Goal: Task Accomplishment & Management: Complete application form

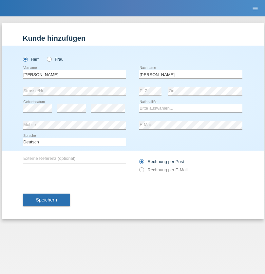
type input "[PERSON_NAME]"
select select "FR"
select select "C"
select select "18"
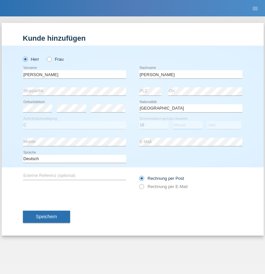
select select "04"
select select "1985"
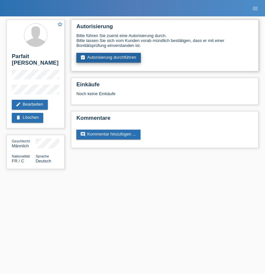
click at [109, 58] on link "assignment_turned_in Autorisierung durchführen" at bounding box center [108, 58] width 65 height 10
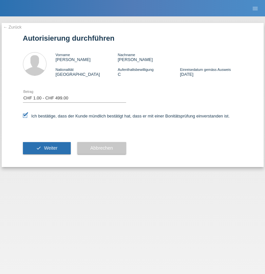
select select "1"
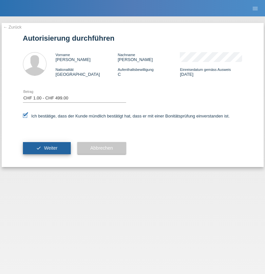
click at [47, 148] on span "Weiter" at bounding box center [50, 147] width 13 height 5
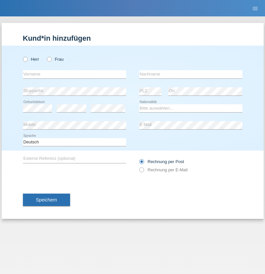
radio input "true"
click at [74, 74] on input "text" at bounding box center [74, 74] width 103 height 8
type input "Burim"
click at [191, 74] on input "text" at bounding box center [190, 74] width 103 height 8
type input "Salku"
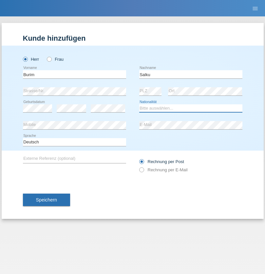
select select "CH"
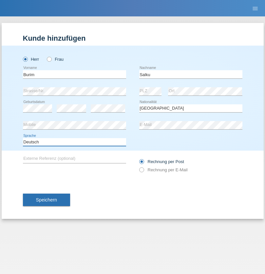
select select "en"
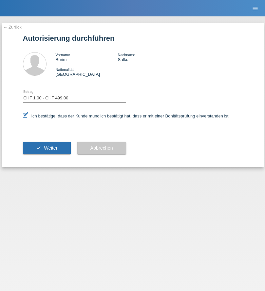
select select "1"
click at [47, 148] on span "Weiter" at bounding box center [50, 147] width 13 height 5
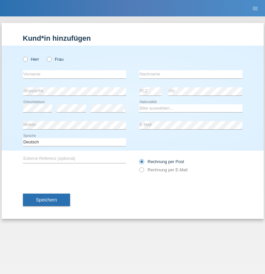
radio input "true"
click at [74, 74] on input "text" at bounding box center [74, 74] width 103 height 8
type input "Schumacher"
click at [191, 74] on input "text" at bounding box center [190, 74] width 103 height 8
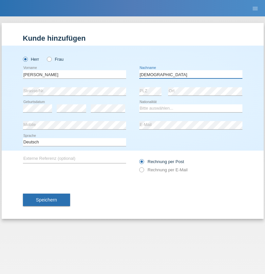
type input "Christian"
select select "CH"
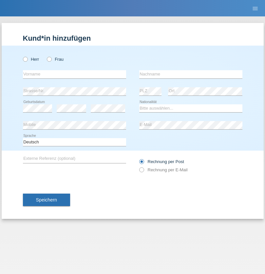
radio input "true"
click at [74, 74] on input "text" at bounding box center [74, 74] width 103 height 8
type input "Maria"
click at [191, 74] on input "text" at bounding box center [190, 74] width 103 height 8
type input "Pugliese"
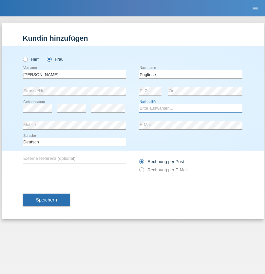
select select "IT"
select select "C"
select select "18"
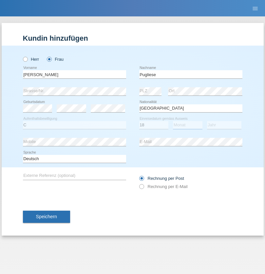
select select "03"
select select "2011"
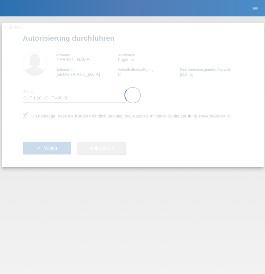
select select "1"
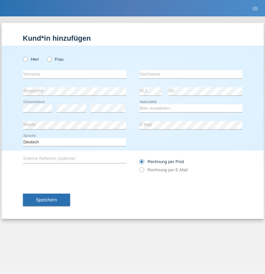
radio input "true"
click at [74, 74] on input "text" at bounding box center [74, 74] width 103 height 8
type input "[PERSON_NAME]"
click at [191, 74] on input "text" at bounding box center [190, 74] width 103 height 8
type input "Bozkus"
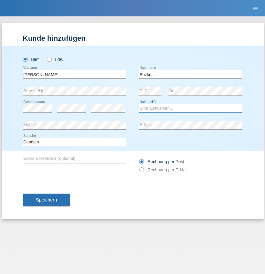
select select "TR"
select select "C"
select select "07"
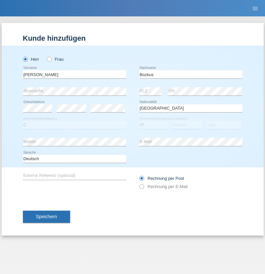
select select "04"
select select "2021"
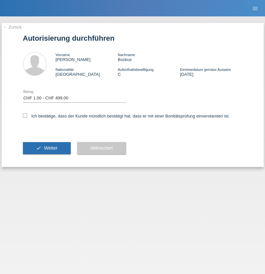
select select "1"
checkbox input "true"
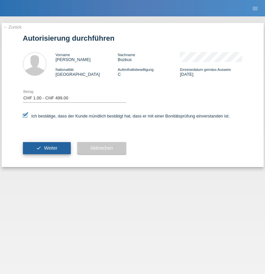
click at [47, 148] on span "Weiter" at bounding box center [50, 147] width 13 height 5
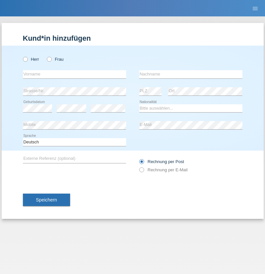
radio input "true"
click at [74, 74] on input "text" at bounding box center [74, 74] width 103 height 8
type input "[PERSON_NAME]"
click at [191, 74] on input "text" at bounding box center [190, 74] width 103 height 8
type input "Pires"
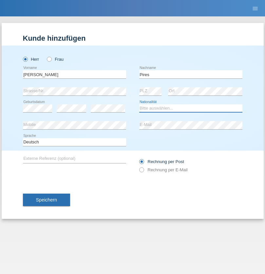
select select "CH"
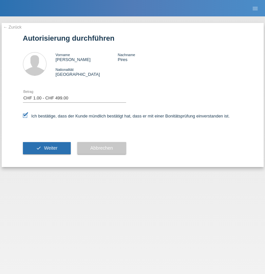
select select "1"
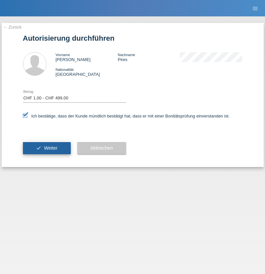
click at [47, 148] on span "Weiter" at bounding box center [50, 147] width 13 height 5
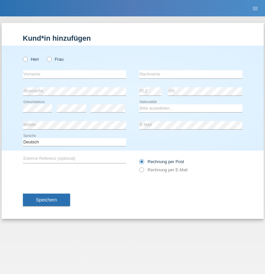
radio input "true"
click at [74, 74] on input "text" at bounding box center [74, 74] width 103 height 8
type input "[PERSON_NAME]"
click at [191, 74] on input "text" at bounding box center [190, 74] width 103 height 8
type input "Mazzotta"
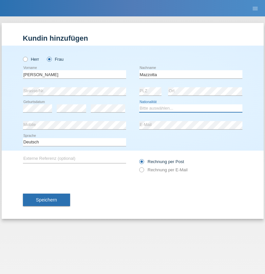
select select "VN"
select select "C"
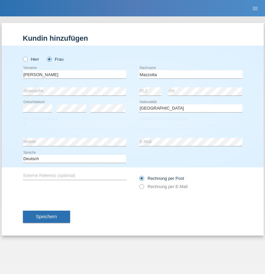
select select "18"
select select "03"
select select "2011"
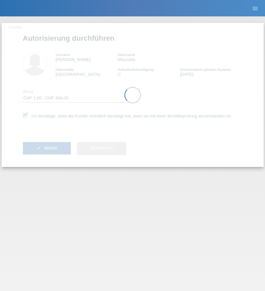
select select "1"
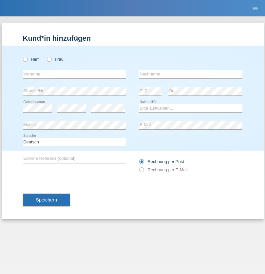
radio input "true"
click at [74, 74] on input "text" at bounding box center [74, 74] width 103 height 8
type input "[PERSON_NAME]"
click at [191, 74] on input "text" at bounding box center [190, 74] width 103 height 8
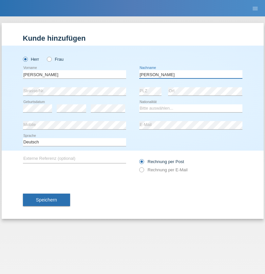
type input "[PERSON_NAME]"
select select "CH"
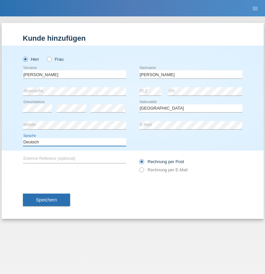
select select "en"
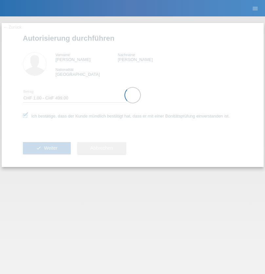
select select "1"
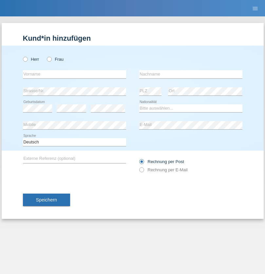
radio input "true"
click at [74, 74] on input "text" at bounding box center [74, 74] width 103 height 8
type input "Nadin"
click at [191, 74] on input "text" at bounding box center [190, 74] width 103 height 8
type input "Ido"
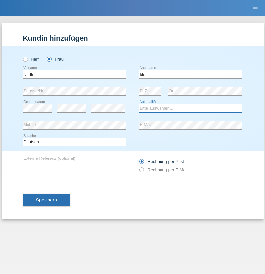
select select "CH"
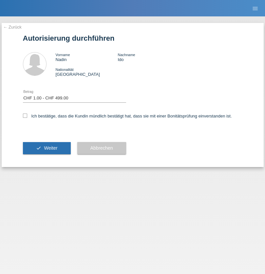
select select "1"
checkbox input "true"
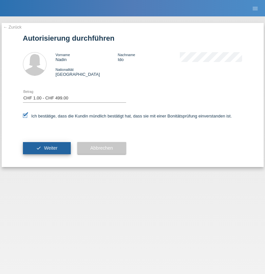
click at [47, 148] on span "Weiter" at bounding box center [50, 147] width 13 height 5
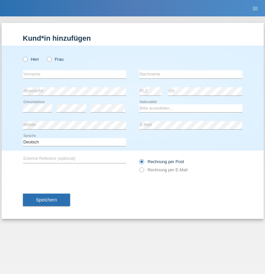
radio input "true"
click at [74, 74] on input "text" at bounding box center [74, 74] width 103 height 8
type input "Volkan"
click at [191, 74] on input "text" at bounding box center [190, 74] width 103 height 8
type input "Laçin"
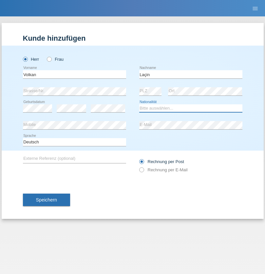
select select "TR"
select select "C"
select select "17"
select select "02"
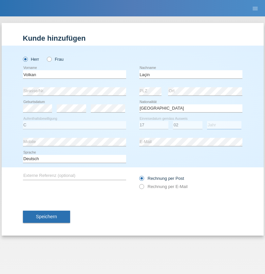
select select "1985"
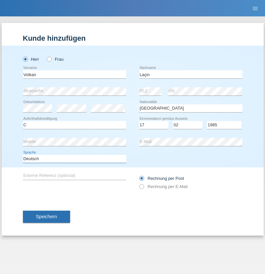
select select "en"
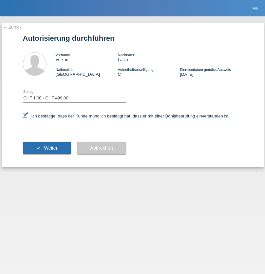
select select "1"
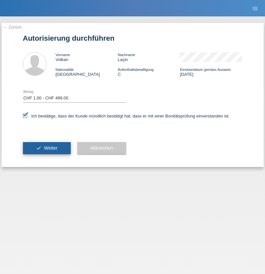
click at [47, 148] on span "Weiter" at bounding box center [50, 147] width 13 height 5
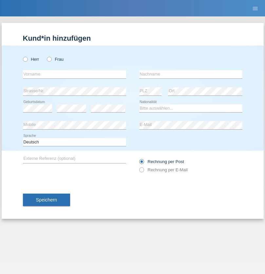
radio input "true"
click at [74, 74] on input "text" at bounding box center [74, 74] width 103 height 8
type input "Ramzi"
click at [191, 74] on input "text" at bounding box center [190, 74] width 103 height 8
type input "Ghabi"
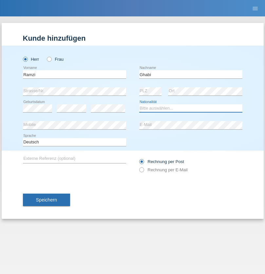
select select "TN"
select select "C"
select select "04"
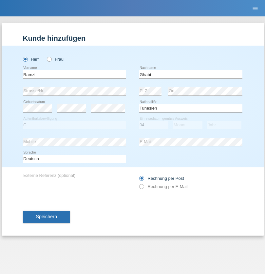
select select "10"
select select "2009"
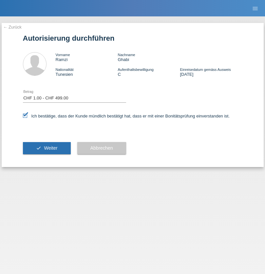
select select "1"
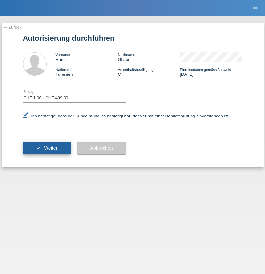
click at [47, 148] on span "Weiter" at bounding box center [50, 147] width 13 height 5
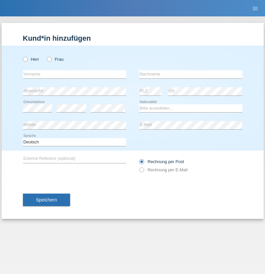
radio input "true"
click at [74, 74] on input "text" at bounding box center [74, 74] width 103 height 8
type input "Grzegorz"
click at [191, 74] on input "text" at bounding box center [190, 74] width 103 height 8
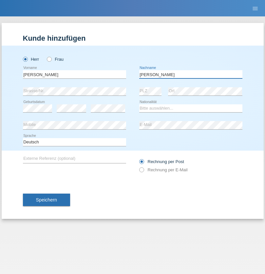
type input "Gorecki"
select select "PL"
select select "C"
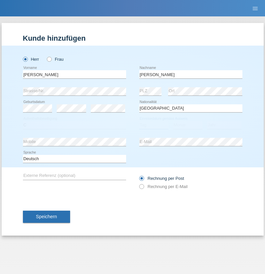
select select "01"
select select "2010"
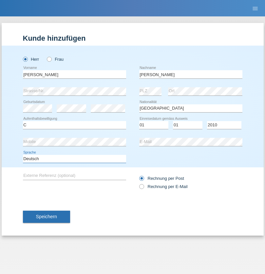
select select "en"
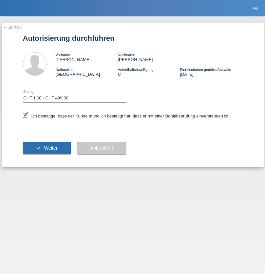
select select "1"
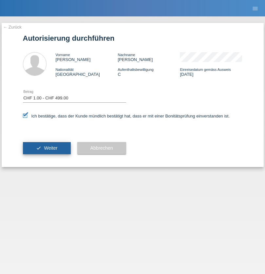
click at [47, 148] on span "Weiter" at bounding box center [50, 147] width 13 height 5
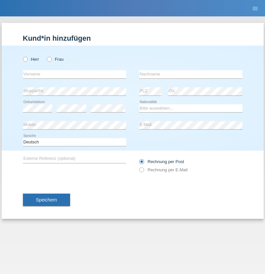
radio input "true"
click at [74, 74] on input "text" at bounding box center [74, 74] width 103 height 8
type input "Ayomide"
click at [191, 74] on input "text" at bounding box center [190, 74] width 103 height 8
type input "Adeoni"
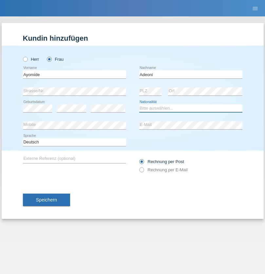
select select "CH"
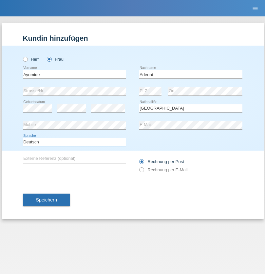
select select "en"
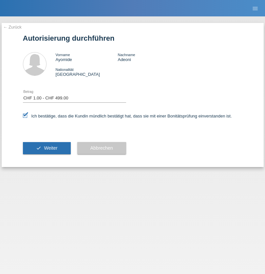
select select "1"
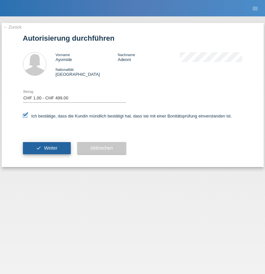
click at [47, 148] on span "Weiter" at bounding box center [50, 147] width 13 height 5
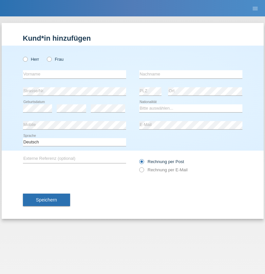
radio input "true"
click at [74, 74] on input "text" at bounding box center [74, 74] width 103 height 8
type input "agnertina"
click at [191, 74] on input "text" at bounding box center [190, 74] width 103 height 8
type input "noshaj"
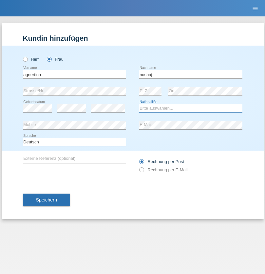
select select "NL"
select select "C"
select select "01"
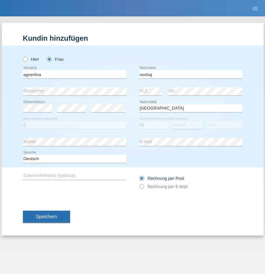
select select "08"
select select "2021"
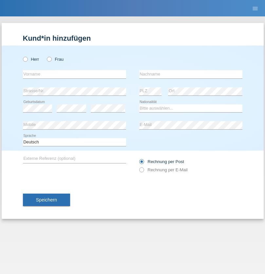
radio input "true"
click at [74, 74] on input "text" at bounding box center [74, 74] width 103 height 8
type input "Miguel"
click at [191, 74] on input "text" at bounding box center [190, 74] width 103 height 8
type input "Pinzo"
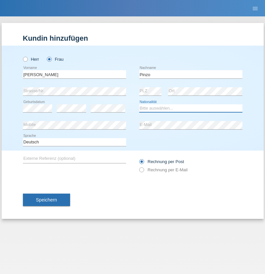
select select "CH"
radio input "true"
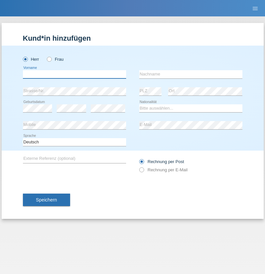
click at [74, 74] on input "text" at bounding box center [74, 74] width 103 height 8
type input "ali"
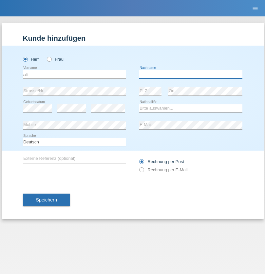
click at [191, 74] on input "text" at bounding box center [190, 74] width 103 height 8
type input "Amini"
select select "AF"
select select "C"
select select "18"
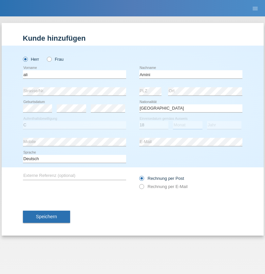
select select "08"
select select "2015"
